Goal: Find specific page/section: Find specific page/section

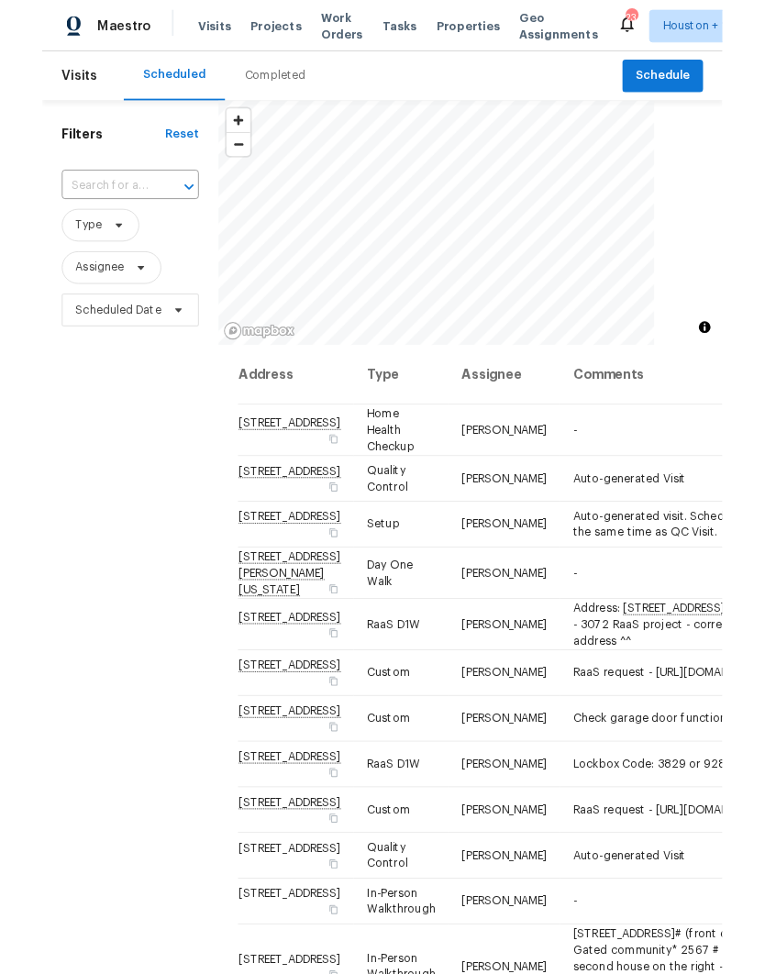
scroll to position [73, 0]
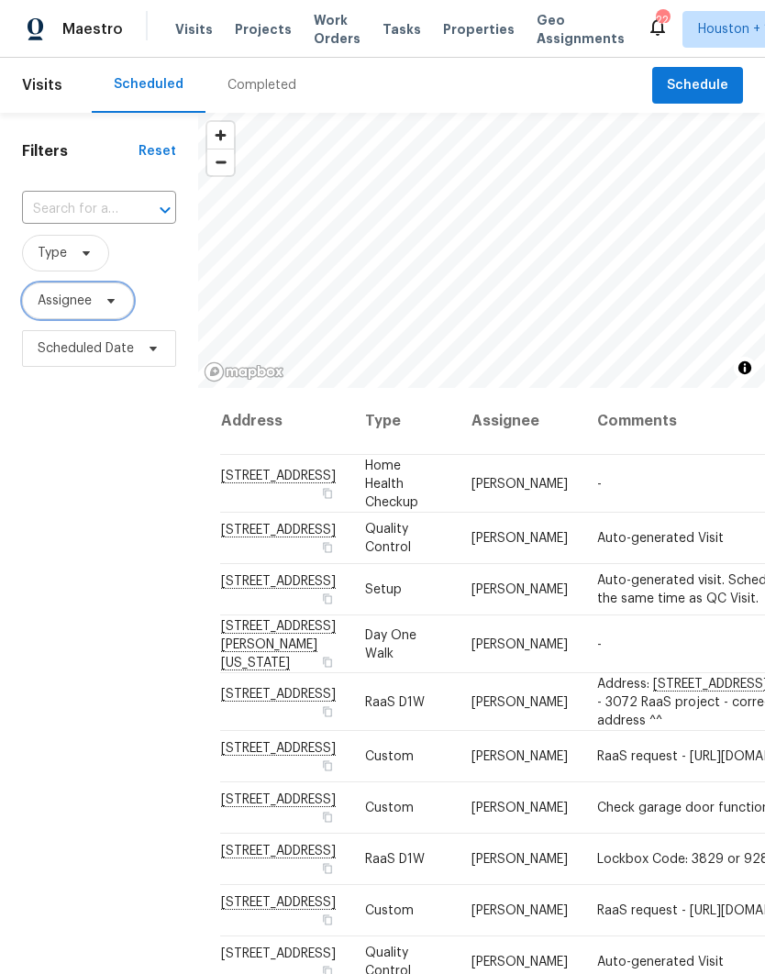
click at [42, 292] on span "Assignee" at bounding box center [65, 301] width 54 height 18
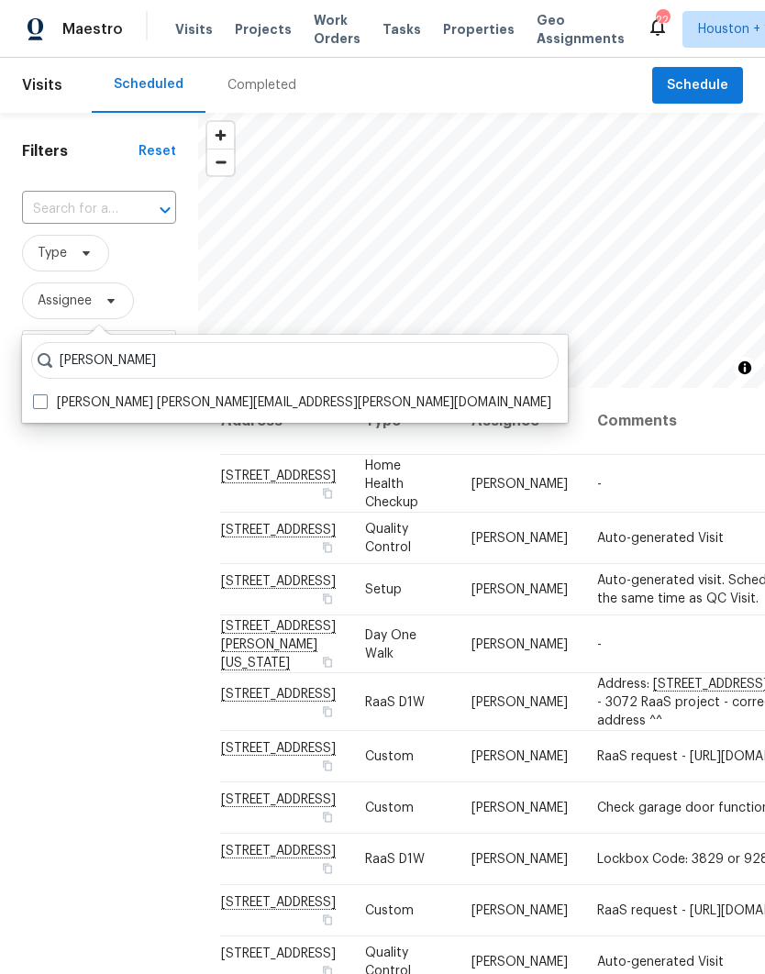
type input "Andy taylor"
click at [28, 390] on div "Andy Taylor andy.taylor@opendoor.com" at bounding box center [295, 403] width 535 height 26
click at [40, 394] on span at bounding box center [40, 401] width 15 height 15
click at [40, 393] on input "Andy Taylor andy.taylor@opendoor.com" at bounding box center [39, 399] width 12 height 12
checkbox input "true"
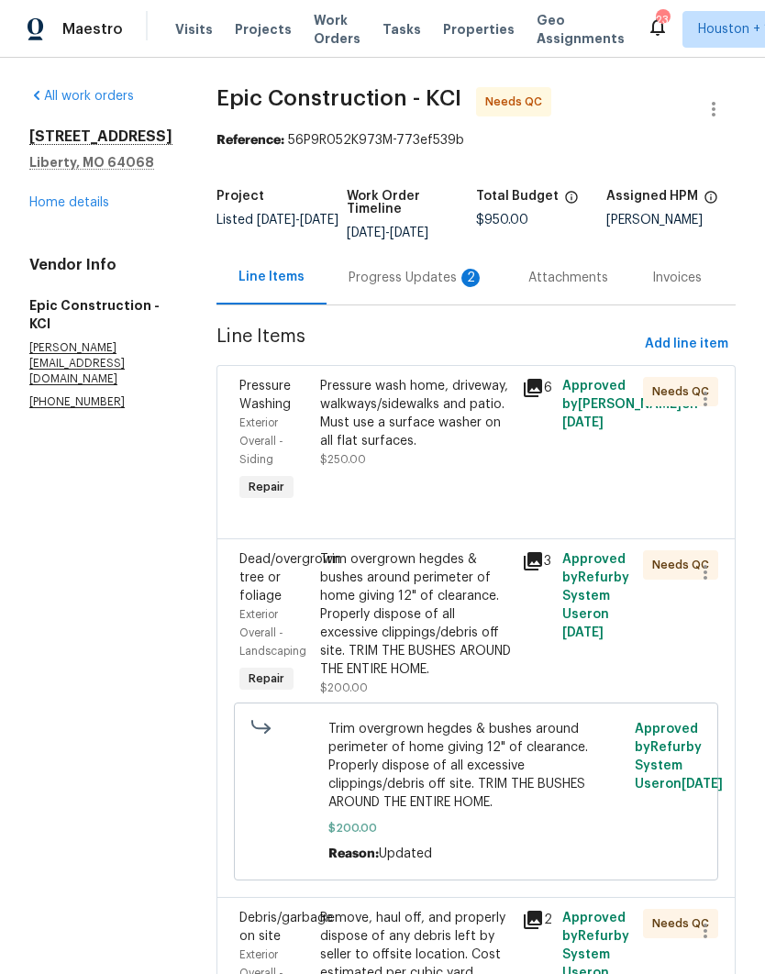
click at [318, 38] on span "Work Orders" at bounding box center [337, 29] width 47 height 37
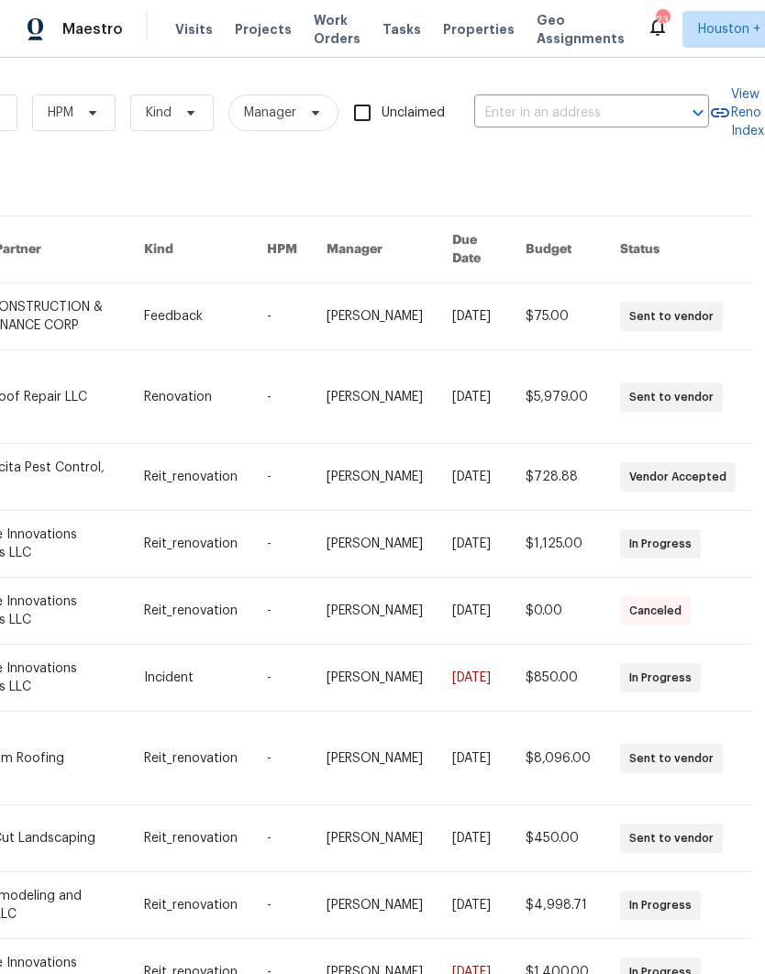
scroll to position [0, 302]
click at [592, 113] on input "text" at bounding box center [565, 113] width 183 height 28
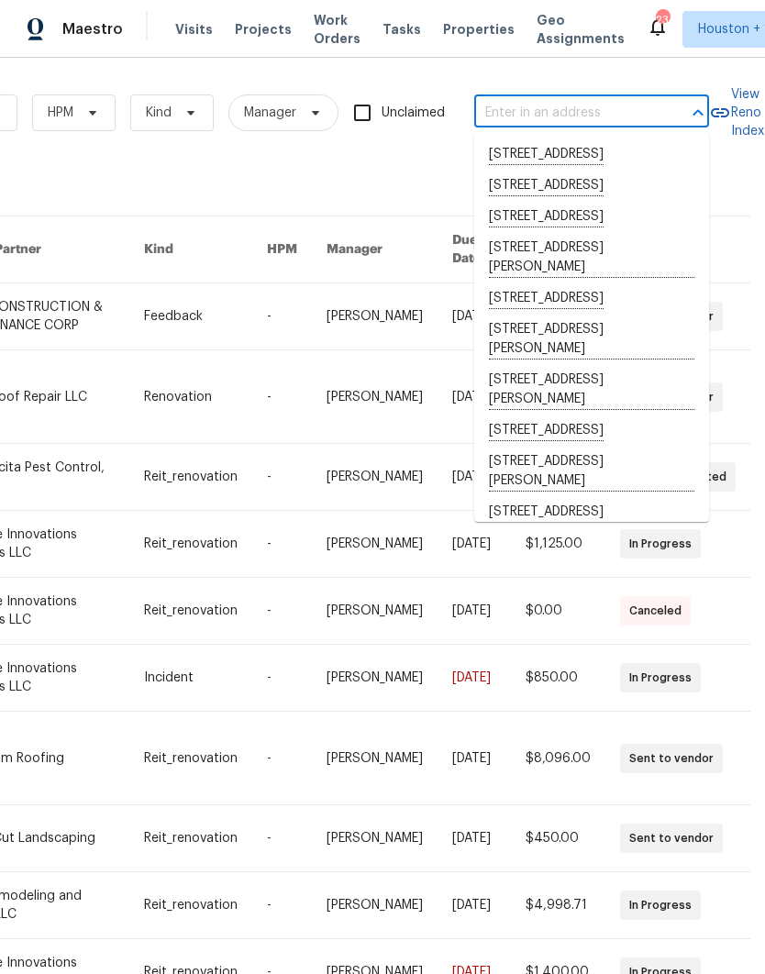
type input "3"
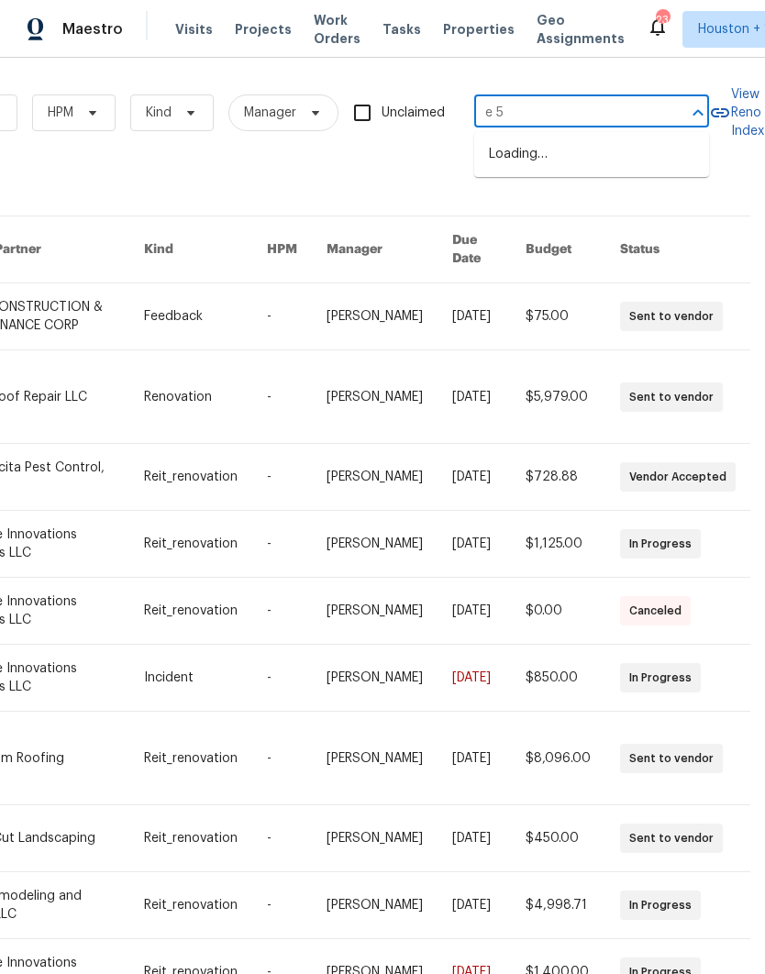
type input "e 53"
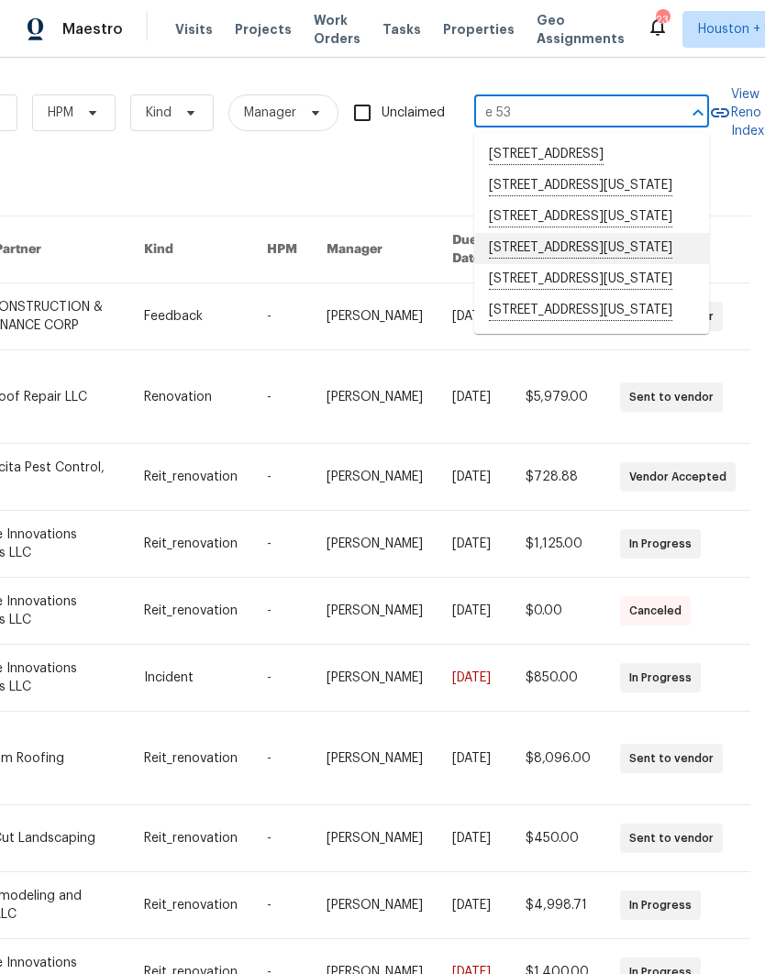
click at [624, 264] on li "12500 E 53rd St, Kansas City, MO 64133" at bounding box center [591, 248] width 235 height 31
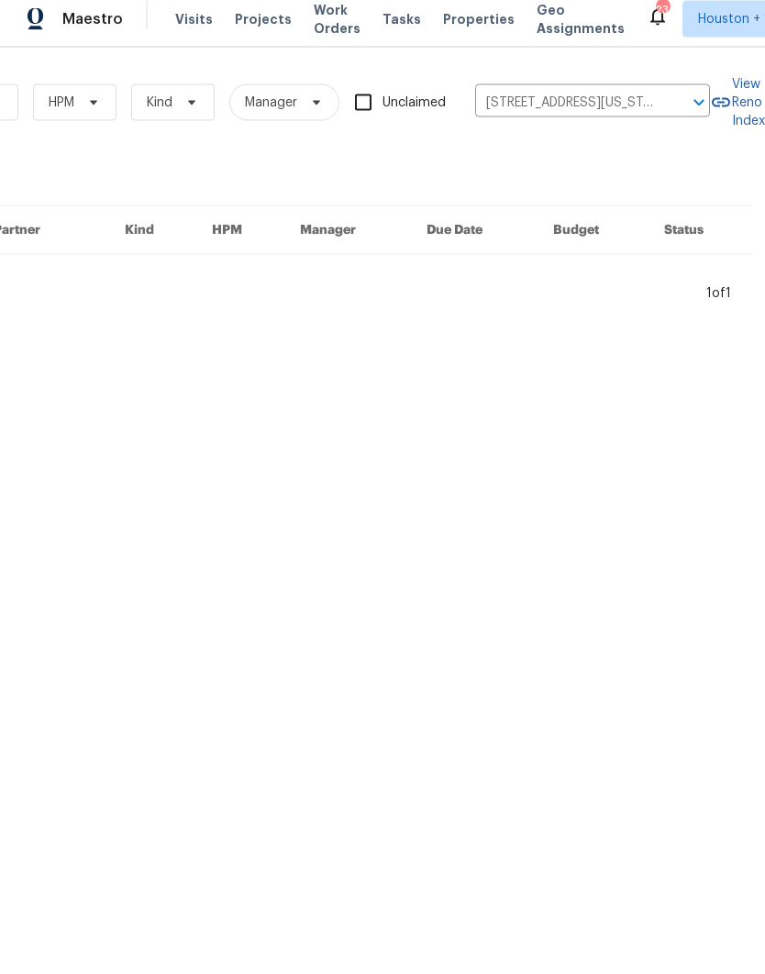
click at [633, 99] on input "12500 E 53rd St, Kansas City, MO 64133" at bounding box center [566, 113] width 183 height 28
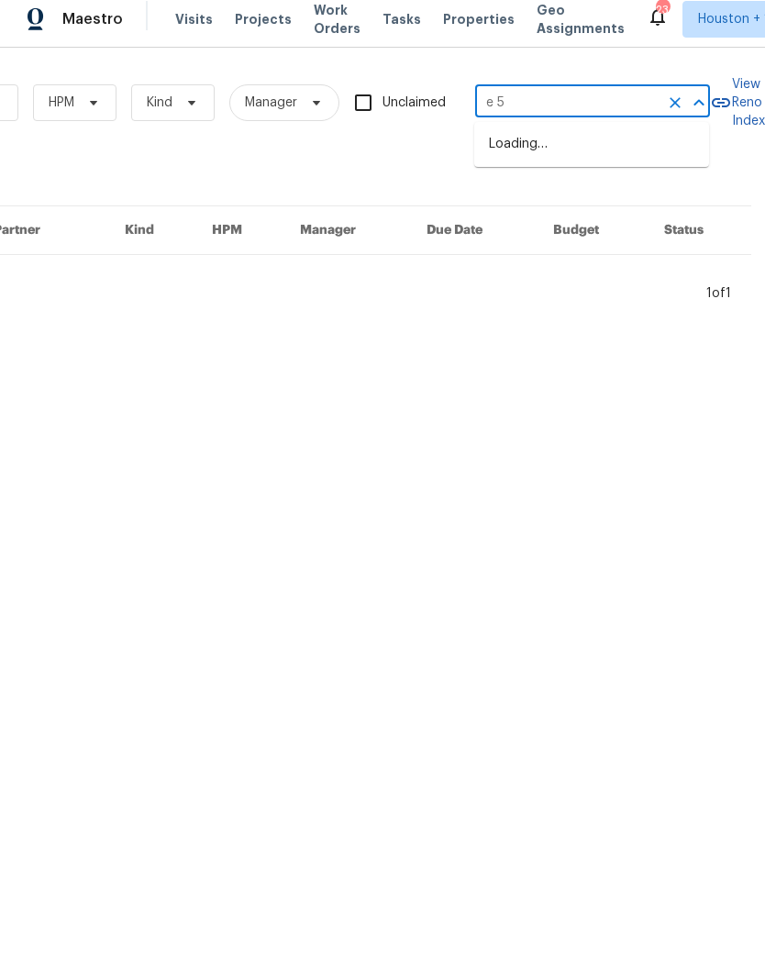
type input "e 53"
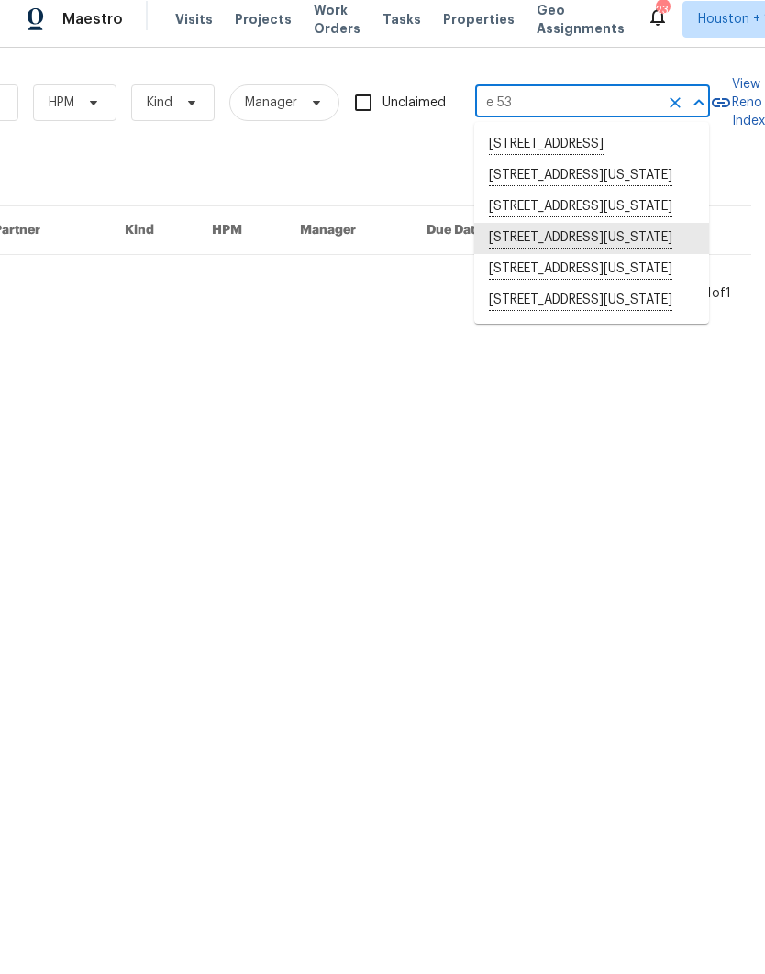
click at [628, 326] on li "13201 E 53rd St, Kansas City, MO 64133" at bounding box center [591, 310] width 235 height 31
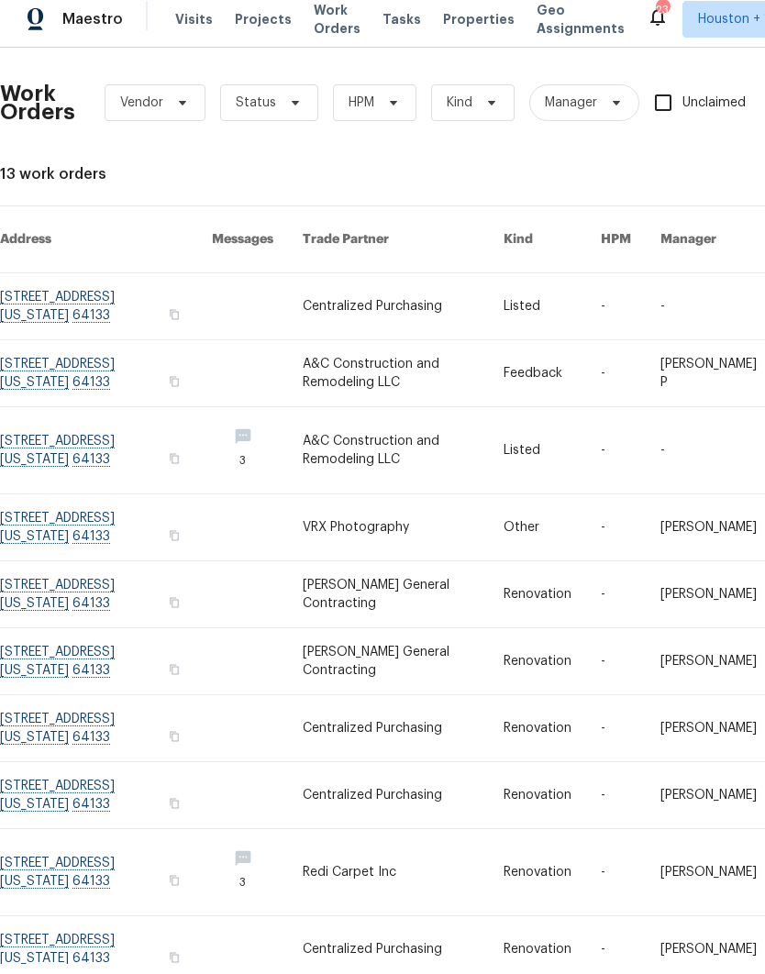
click at [413, 452] on link at bounding box center [403, 460] width 201 height 86
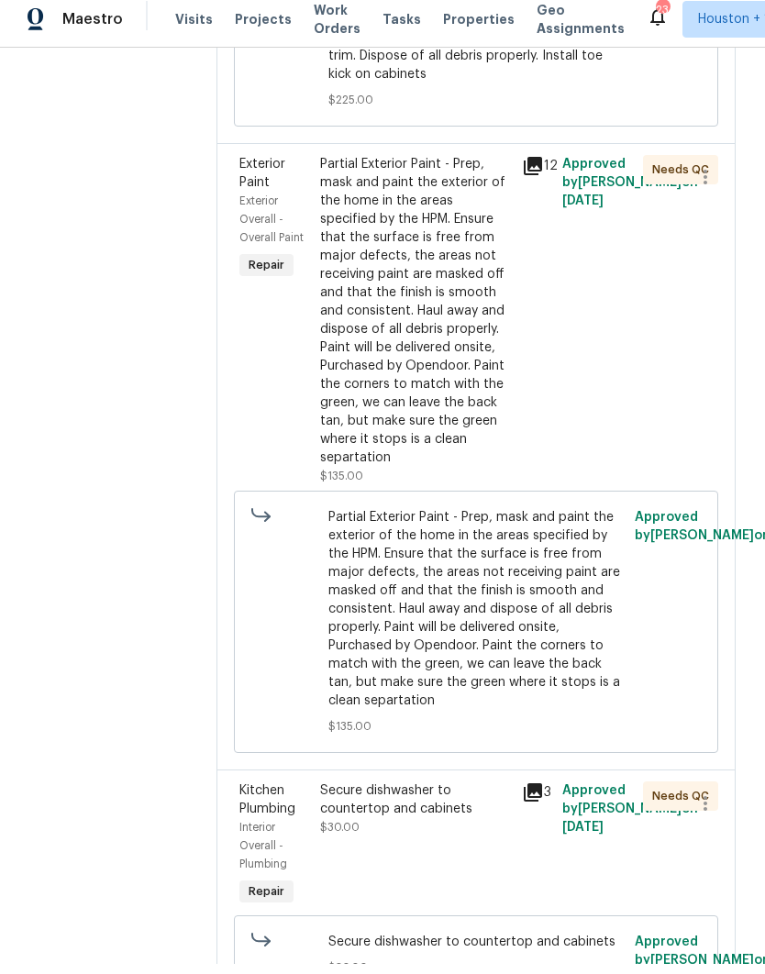
scroll to position [896, 0]
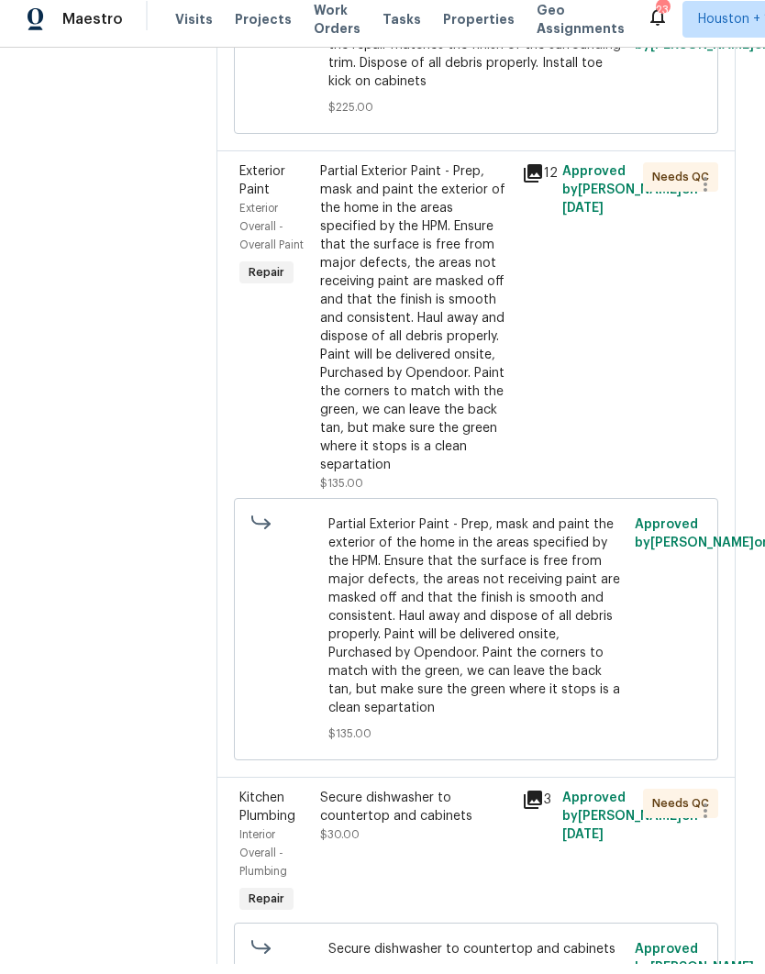
click at [490, 455] on div "Partial Exterior Paint - Prep, mask and paint the exterior of the home in the a…" at bounding box center [415, 328] width 191 height 312
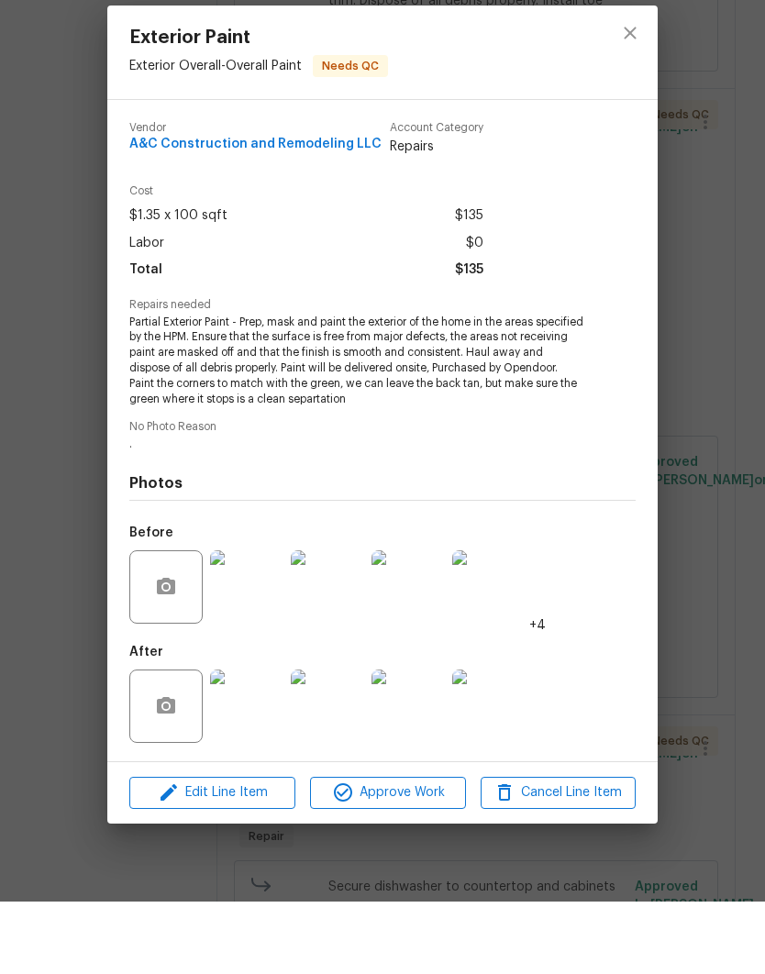
scroll to position [73, 0]
click at [225, 742] on img at bounding box center [246, 778] width 73 height 73
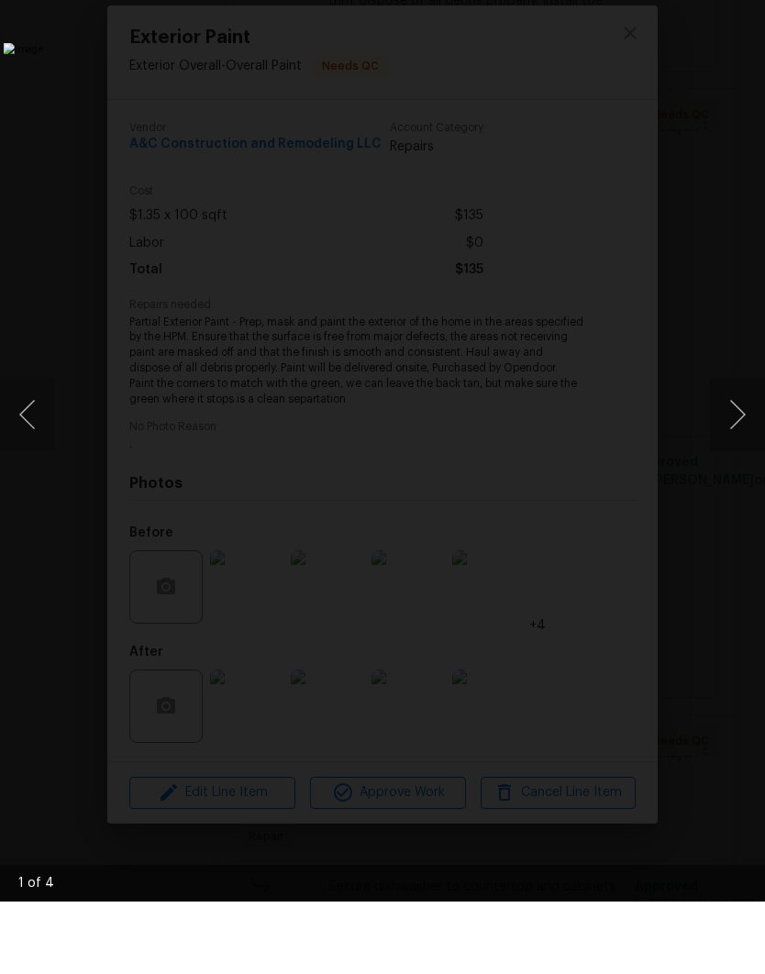
click at [741, 450] on button "Next image" at bounding box center [737, 486] width 55 height 73
click at [738, 450] on button "Next image" at bounding box center [737, 486] width 55 height 73
click at [740, 450] on button "Next image" at bounding box center [737, 486] width 55 height 73
click at [588, 304] on img "Lightbox" at bounding box center [296, 488] width 584 height 744
click at [588, 270] on img "Lightbox" at bounding box center [296, 488] width 584 height 744
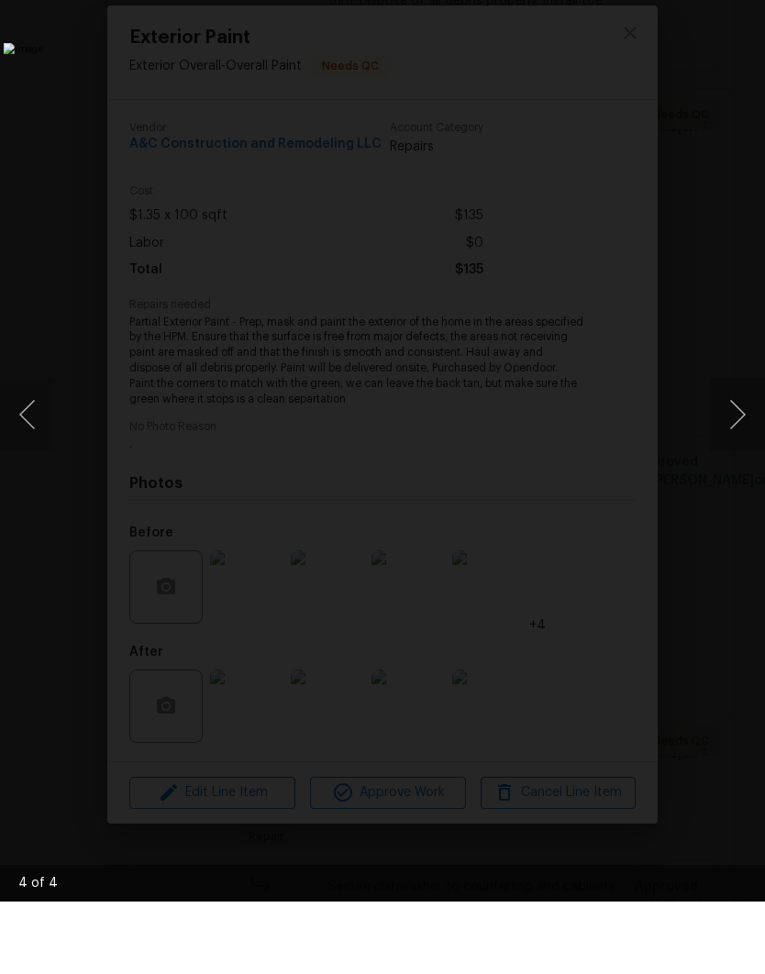
click at [756, 296] on div "Lightbox" at bounding box center [382, 487] width 765 height 974
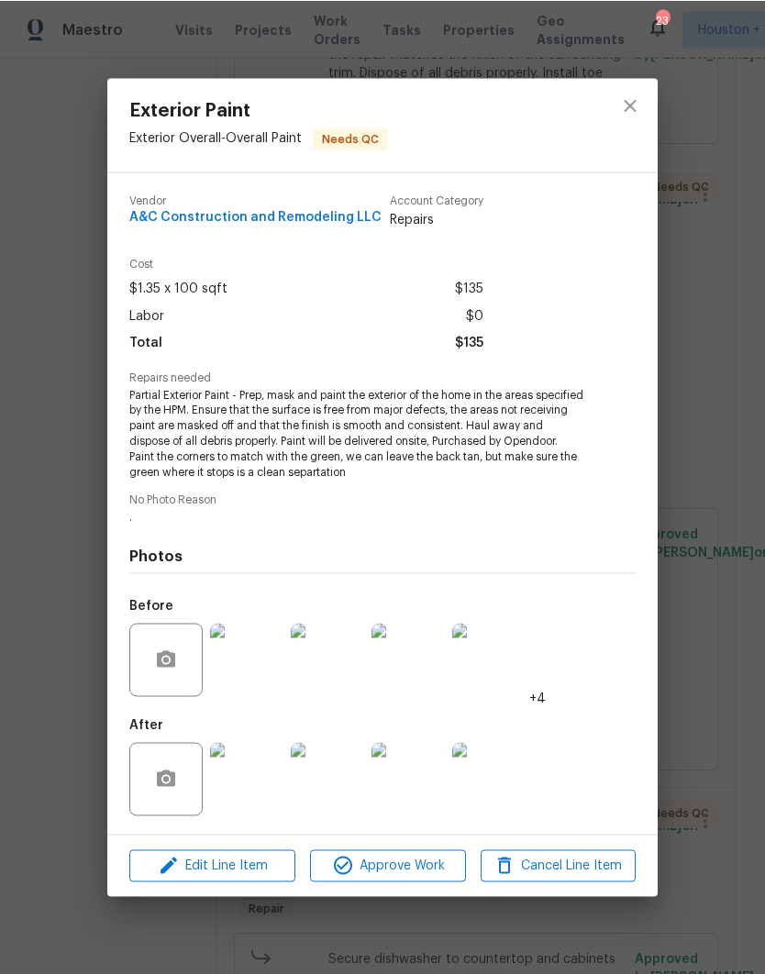
scroll to position [0, 0]
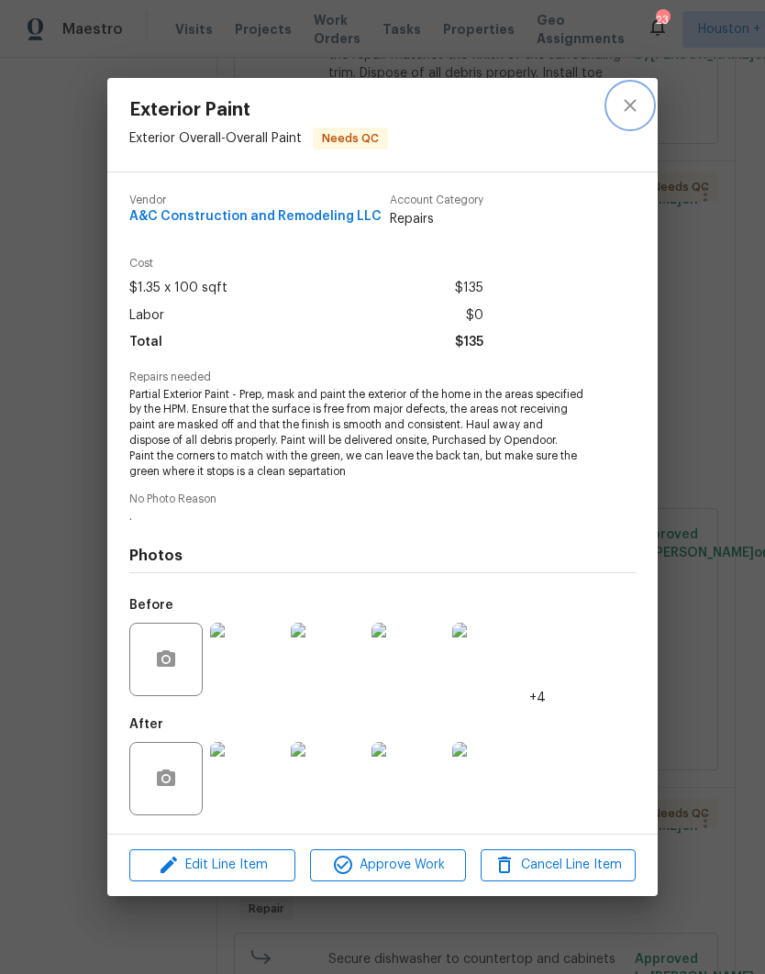
click at [627, 103] on icon "close" at bounding box center [630, 106] width 12 height 12
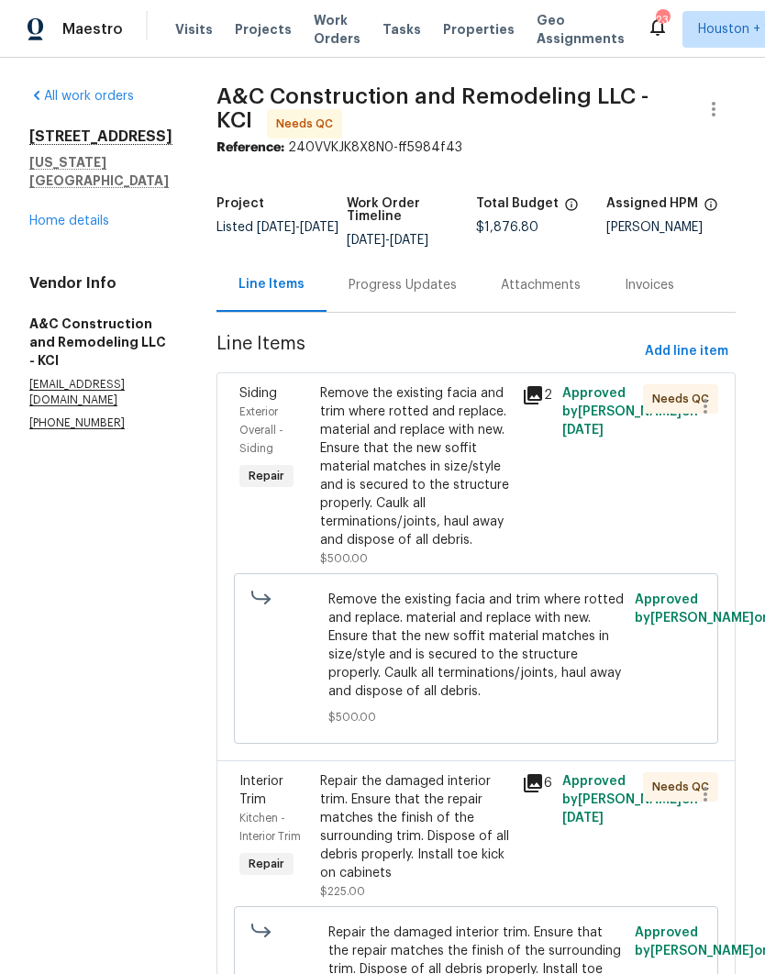
click at [296, 42] on div "Visits Projects Work Orders Tasks Properties Geo Assignments" at bounding box center [410, 29] width 471 height 37
click at [318, 36] on span "Work Orders" at bounding box center [337, 29] width 47 height 37
